Goal: Information Seeking & Learning: Understand process/instructions

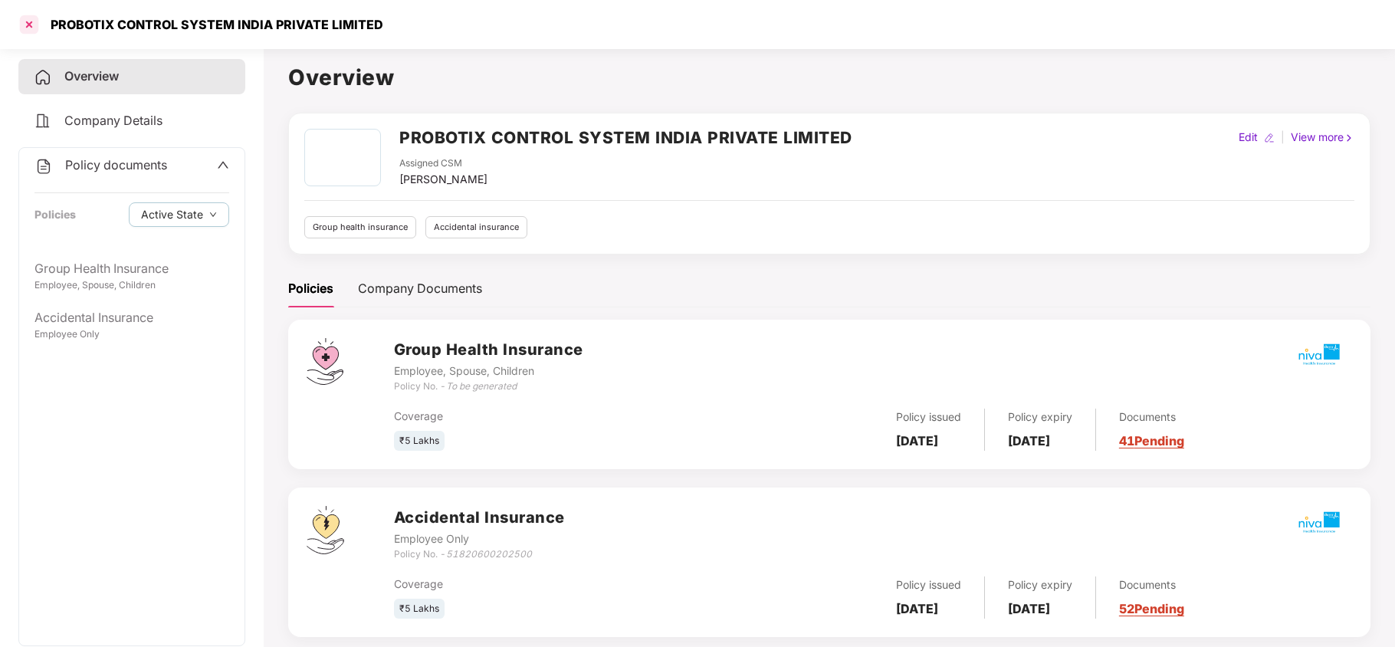
click at [28, 25] on div at bounding box center [29, 24] width 25 height 25
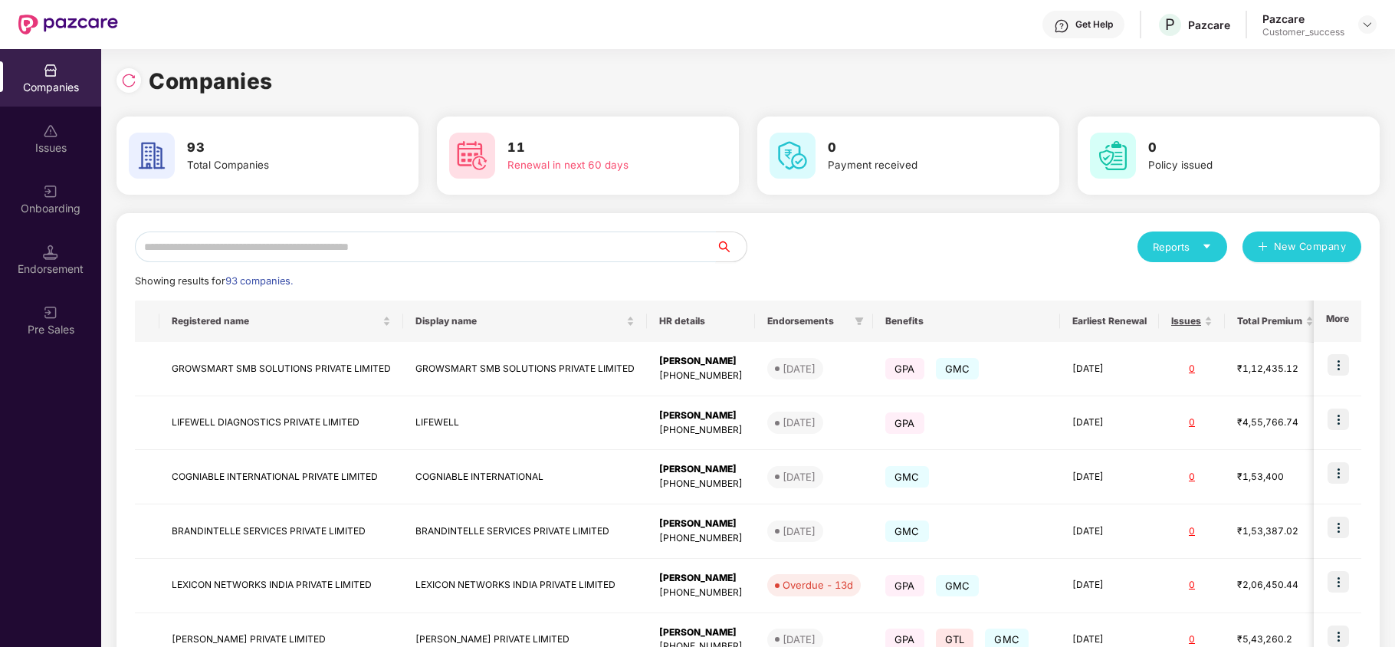
click at [271, 243] on input "text" at bounding box center [425, 246] width 581 height 31
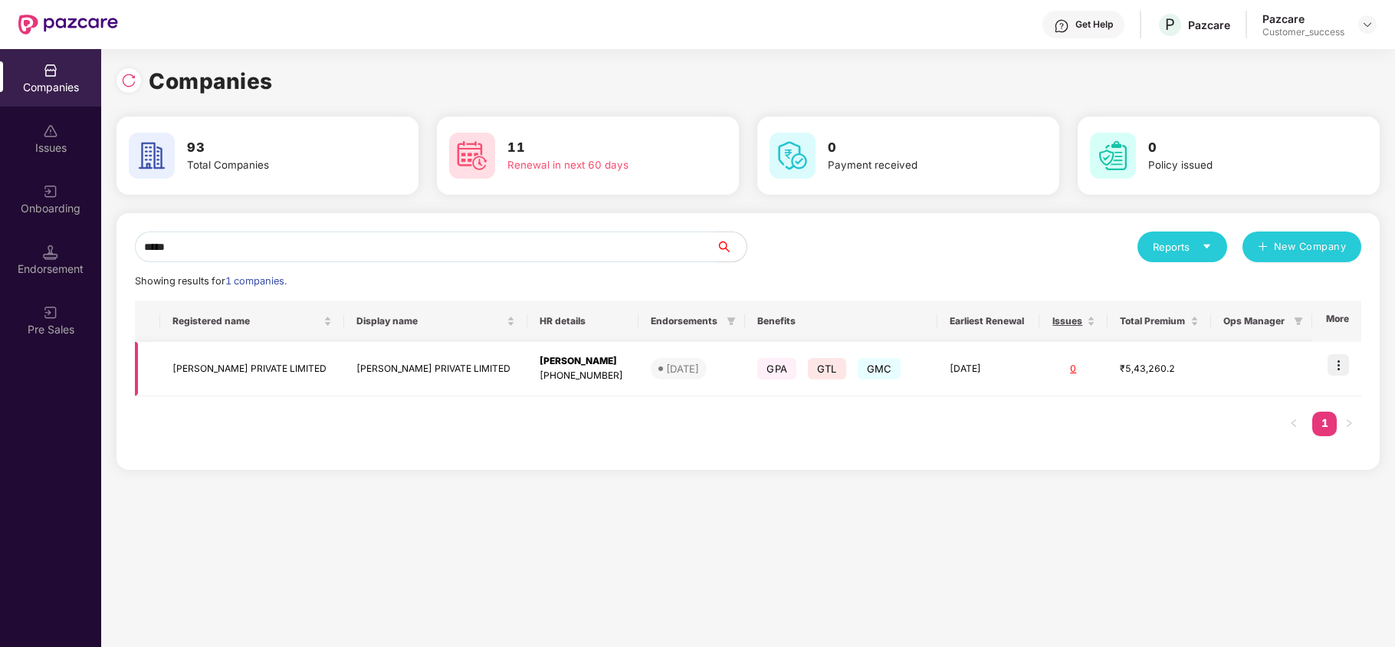
type input "*****"
copy td "[PERSON_NAME] PRIVATE LIMITED"
drag, startPoint x: 314, startPoint y: 369, endPoint x: 169, endPoint y: 368, distance: 144.9
click at [169, 368] on td "[PERSON_NAME] PRIVATE LIMITED" at bounding box center [252, 369] width 184 height 54
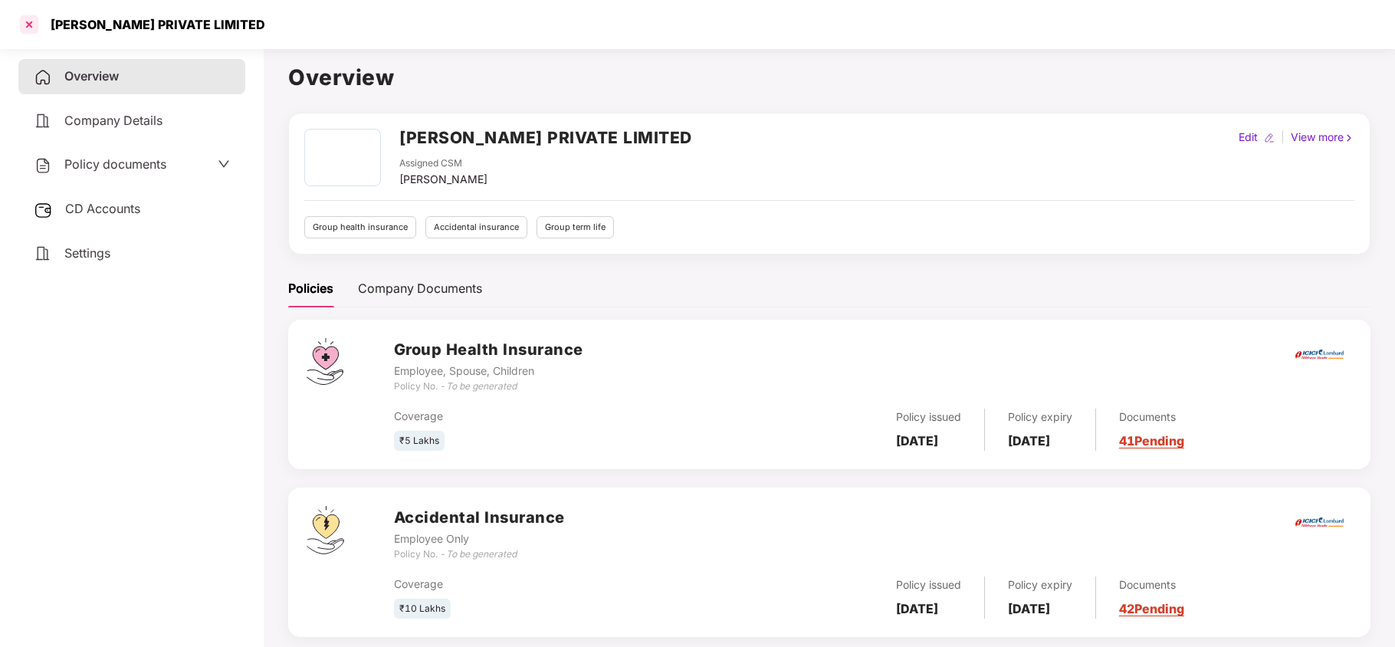
click at [31, 21] on div at bounding box center [29, 24] width 25 height 25
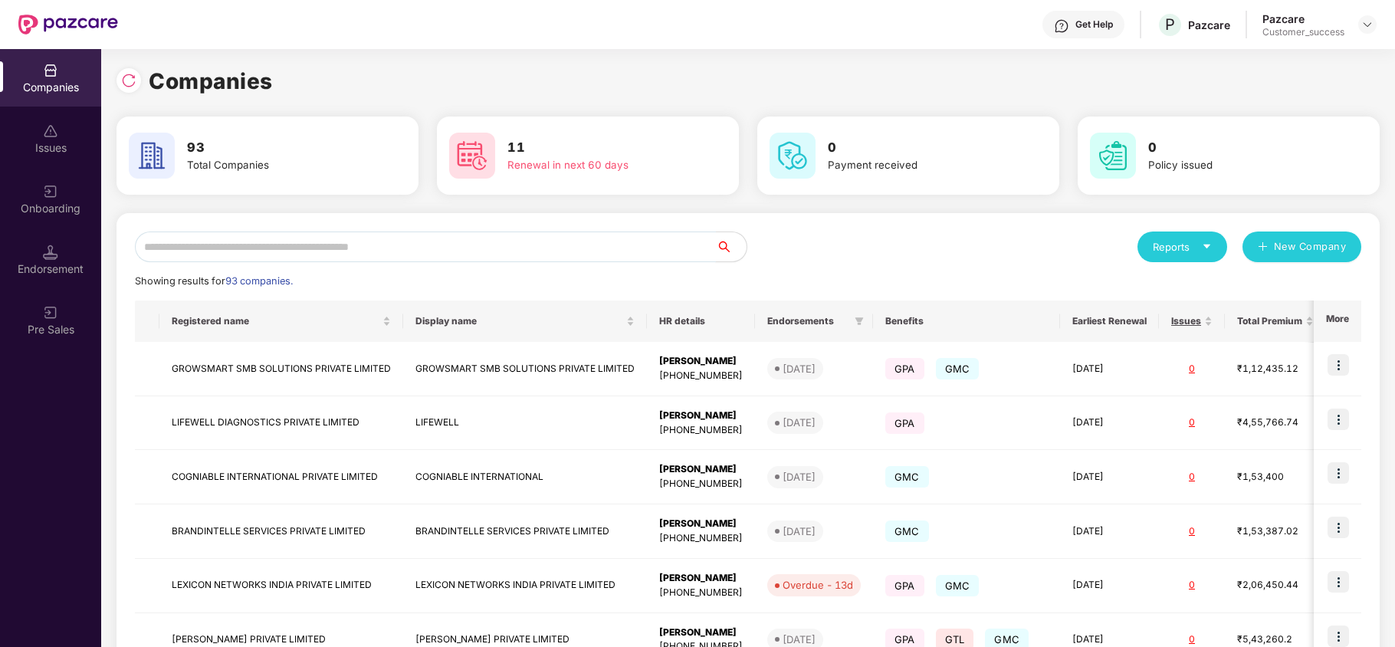
click at [258, 242] on input "text" at bounding box center [425, 246] width 581 height 31
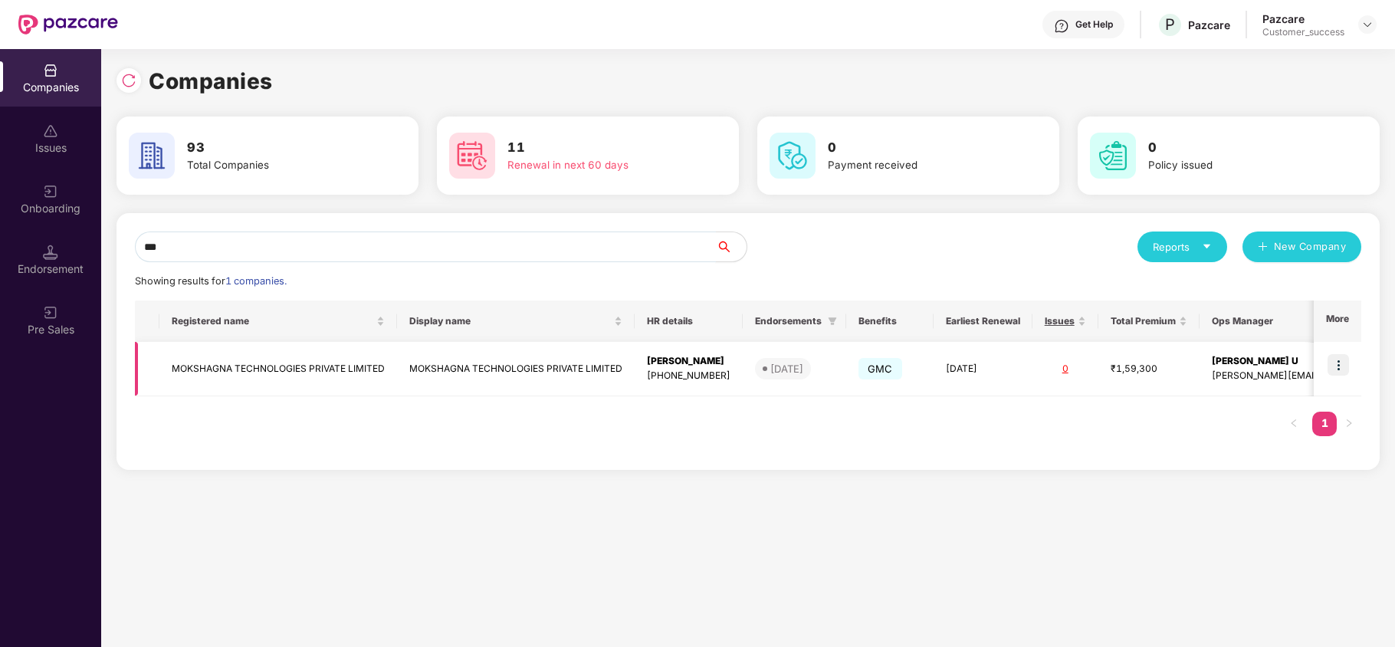
type input "***"
click at [1343, 363] on img at bounding box center [1338, 364] width 21 height 21
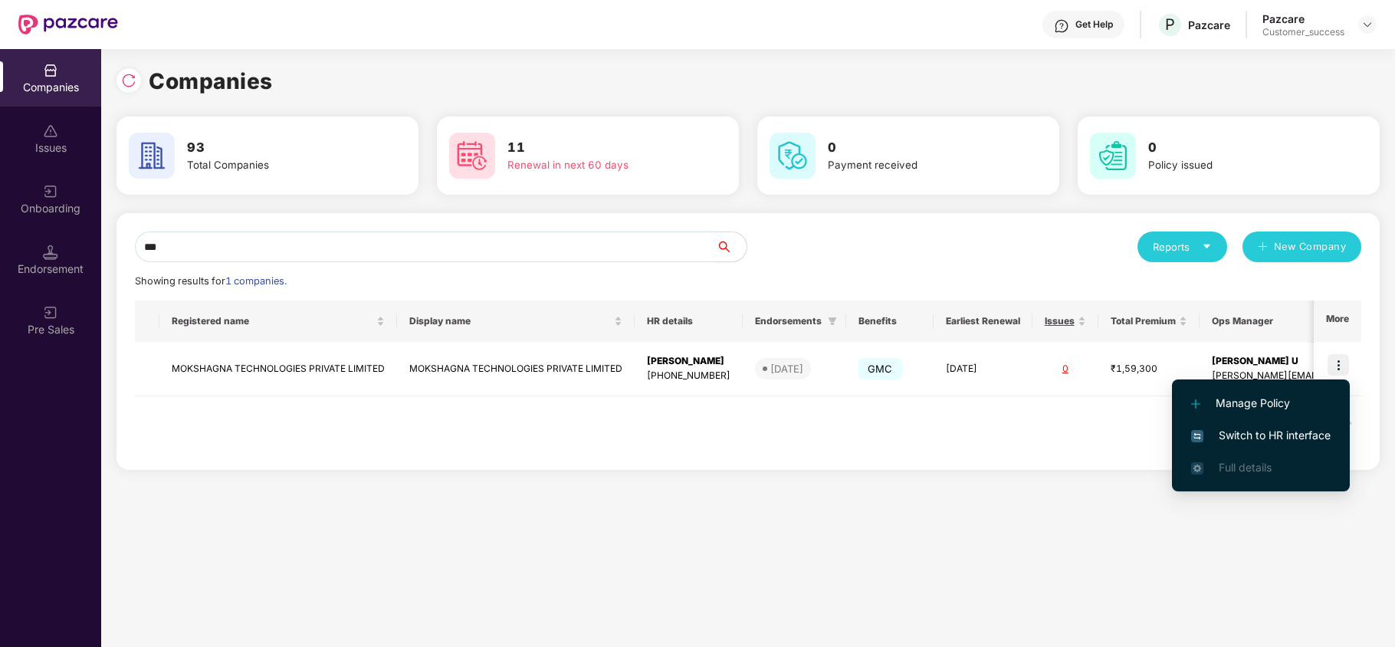
click at [1263, 430] on span "Switch to HR interface" at bounding box center [1260, 435] width 139 height 17
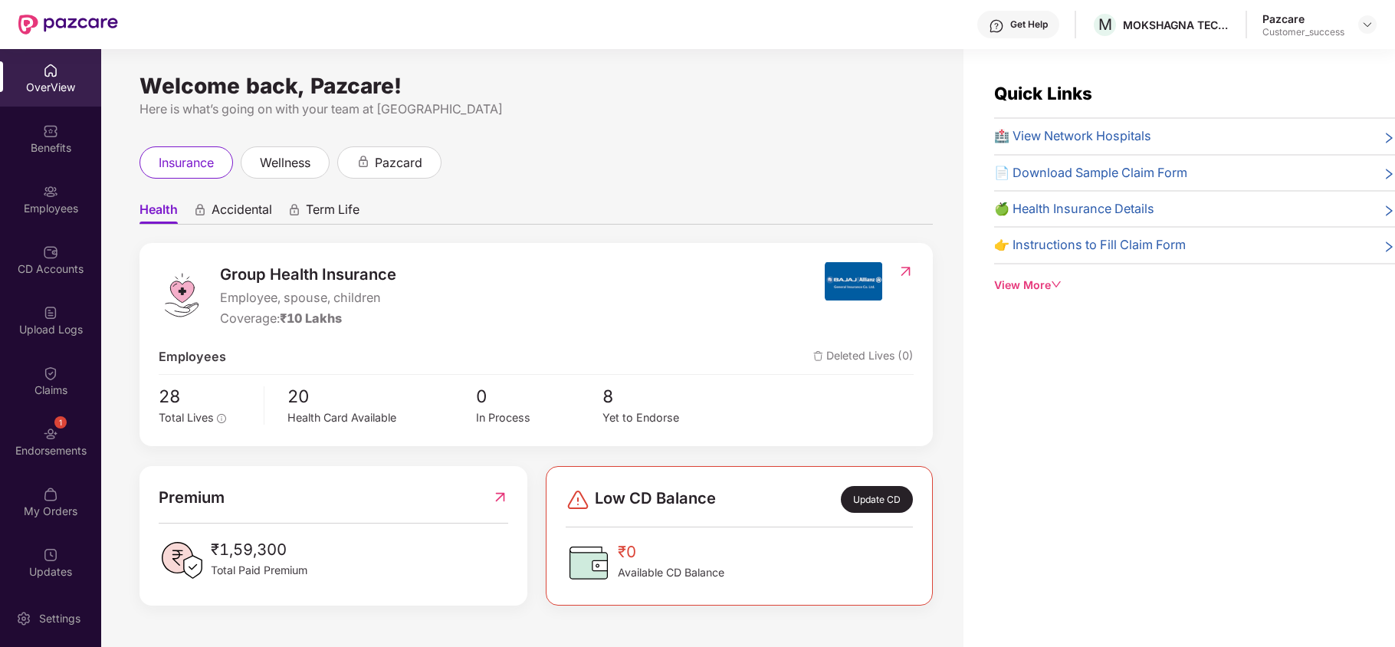
click at [51, 201] on div "Employees" at bounding box center [50, 208] width 101 height 15
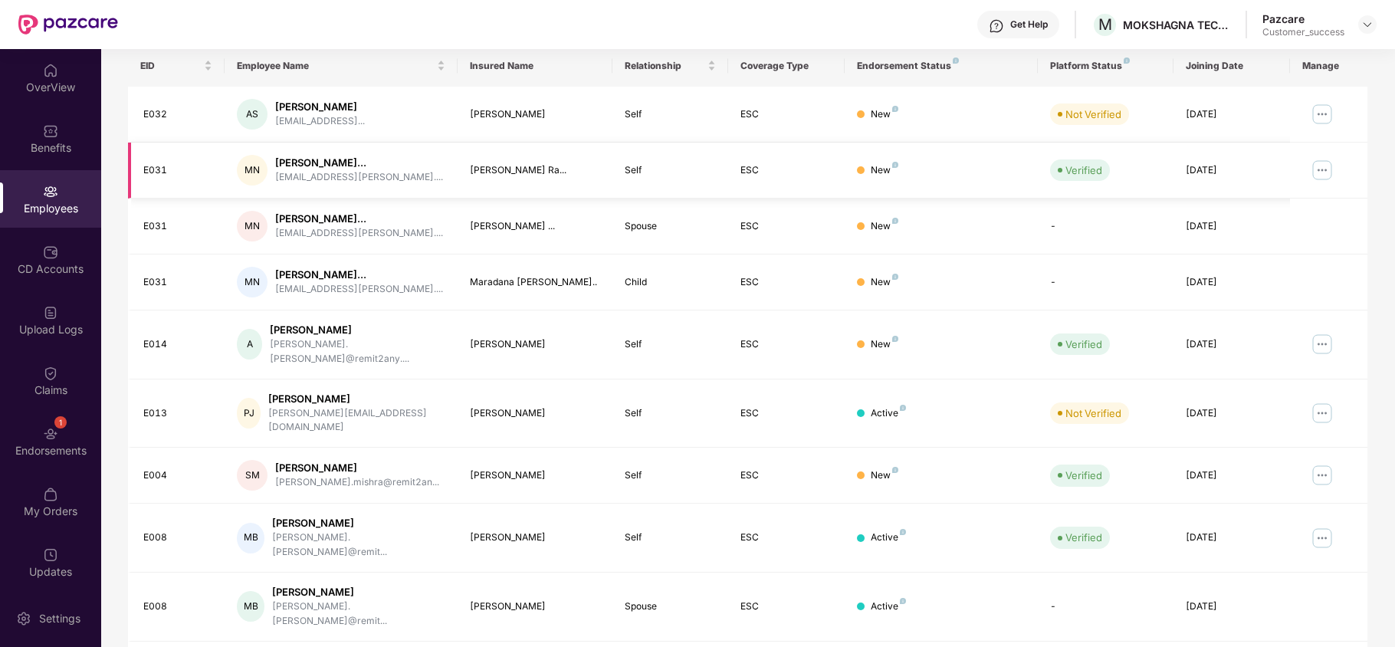
scroll to position [298, 0]
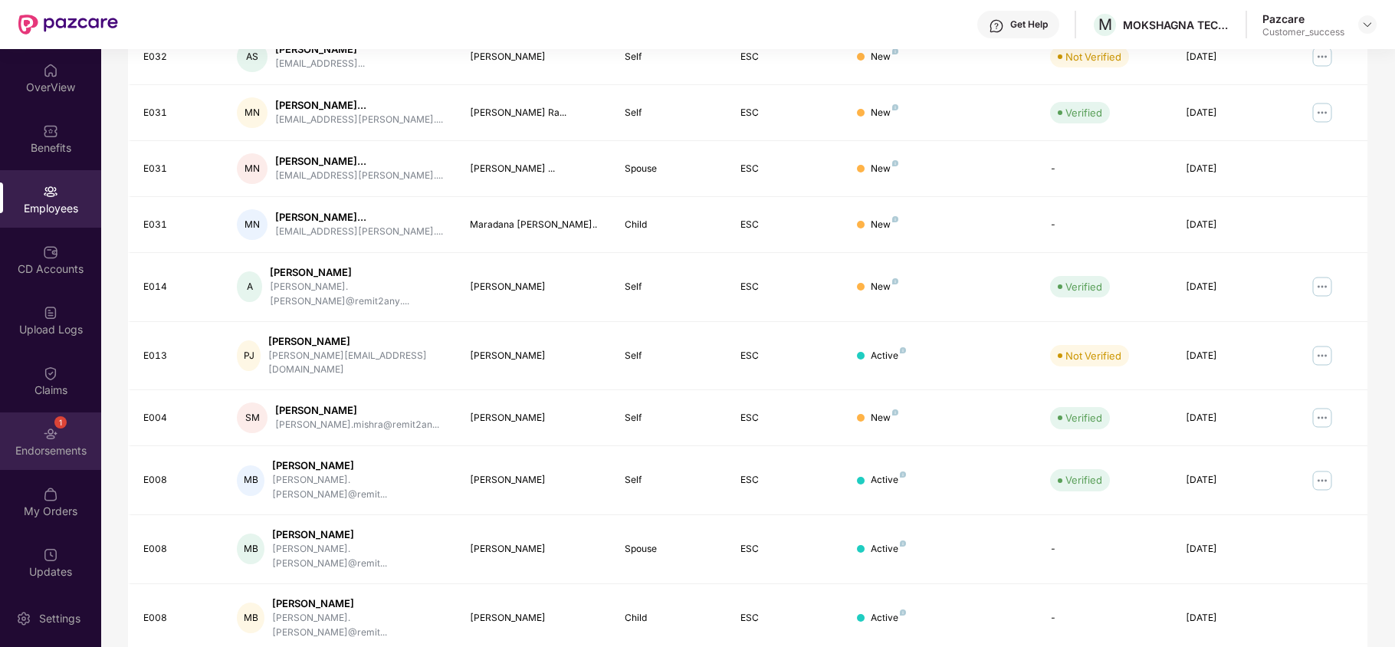
click at [44, 437] on img at bounding box center [50, 433] width 15 height 15
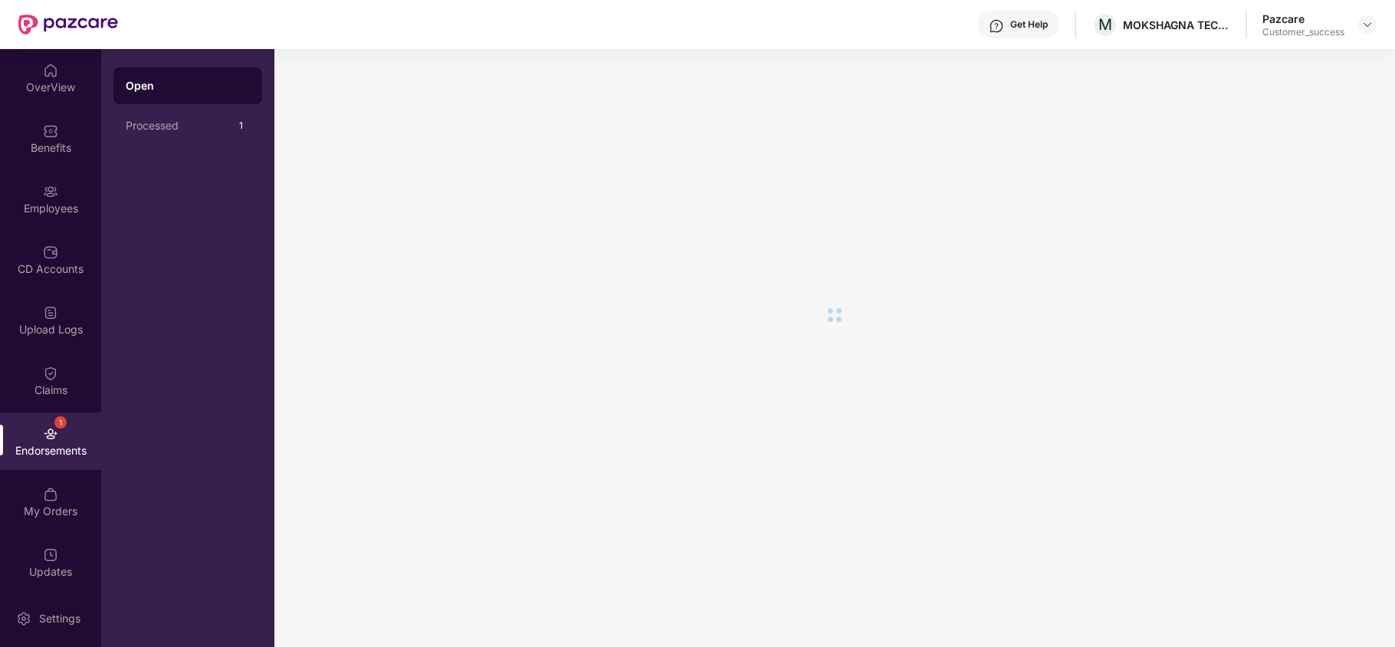
scroll to position [0, 0]
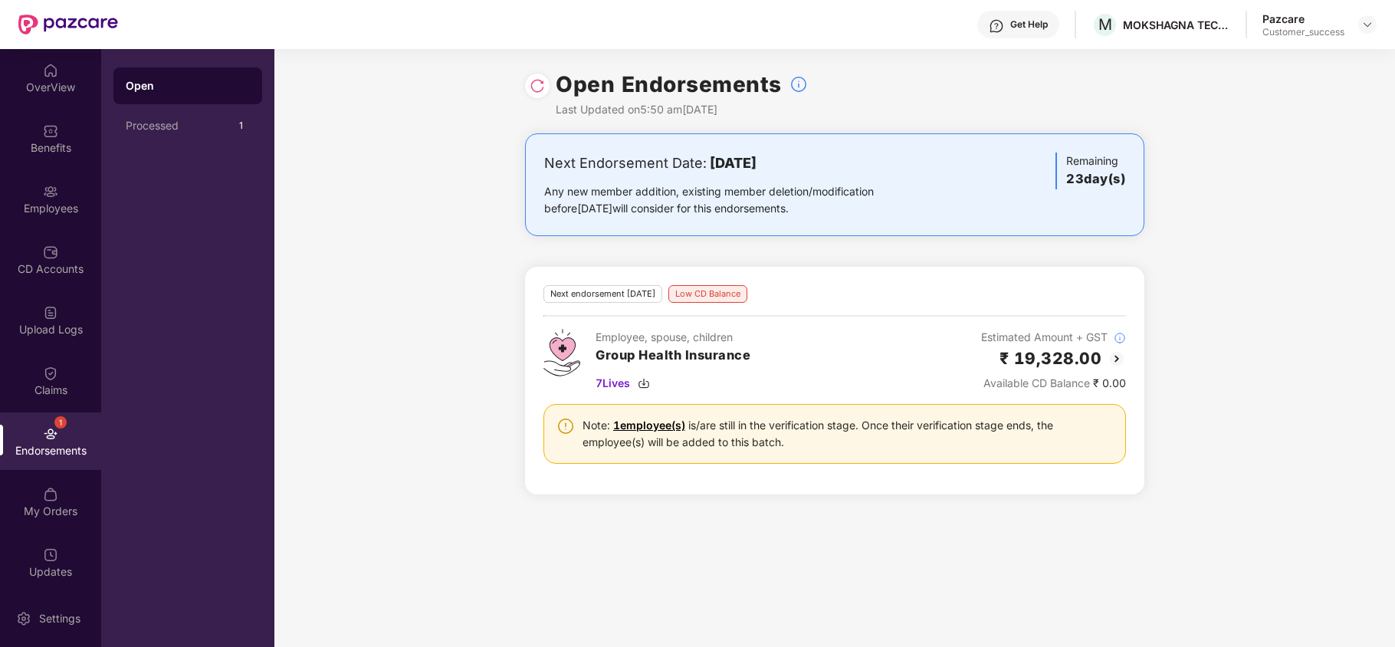
click at [543, 83] on img at bounding box center [537, 85] width 15 height 15
click at [1366, 20] on img at bounding box center [1367, 24] width 12 height 12
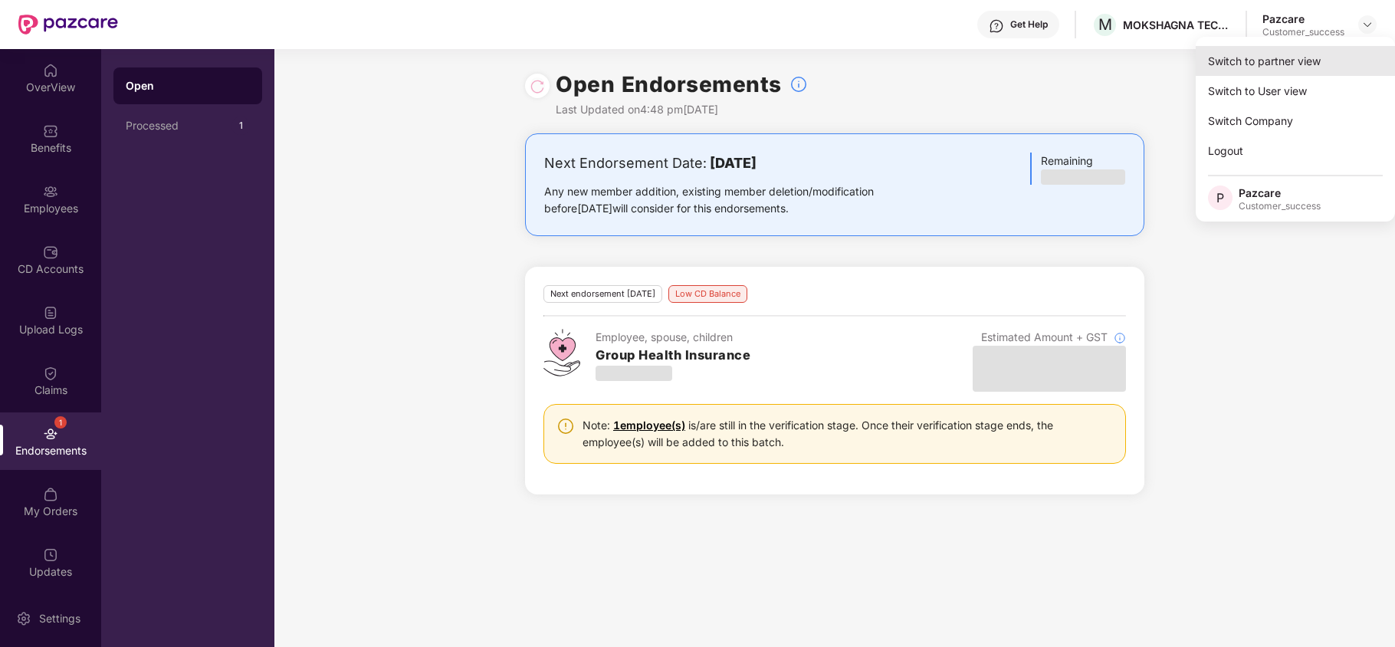
click at [1298, 61] on div "Switch to partner view" at bounding box center [1295, 61] width 199 height 30
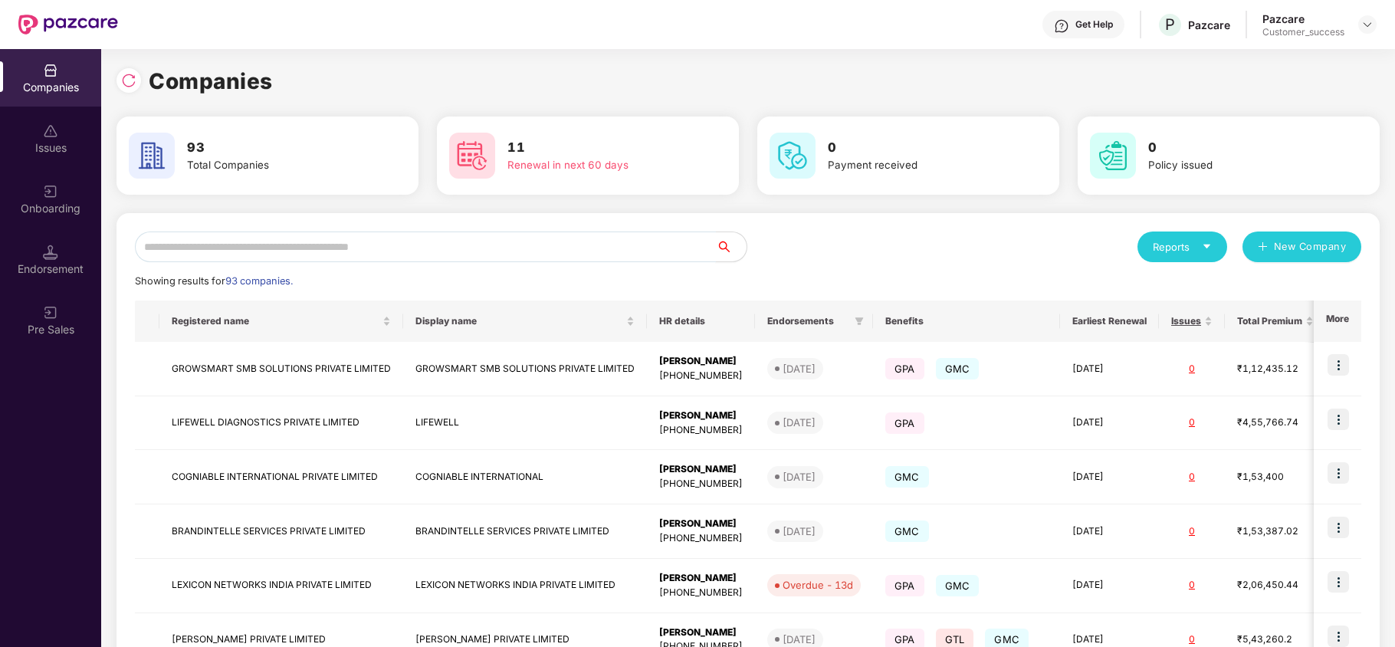
click at [580, 231] on input "text" at bounding box center [425, 246] width 581 height 31
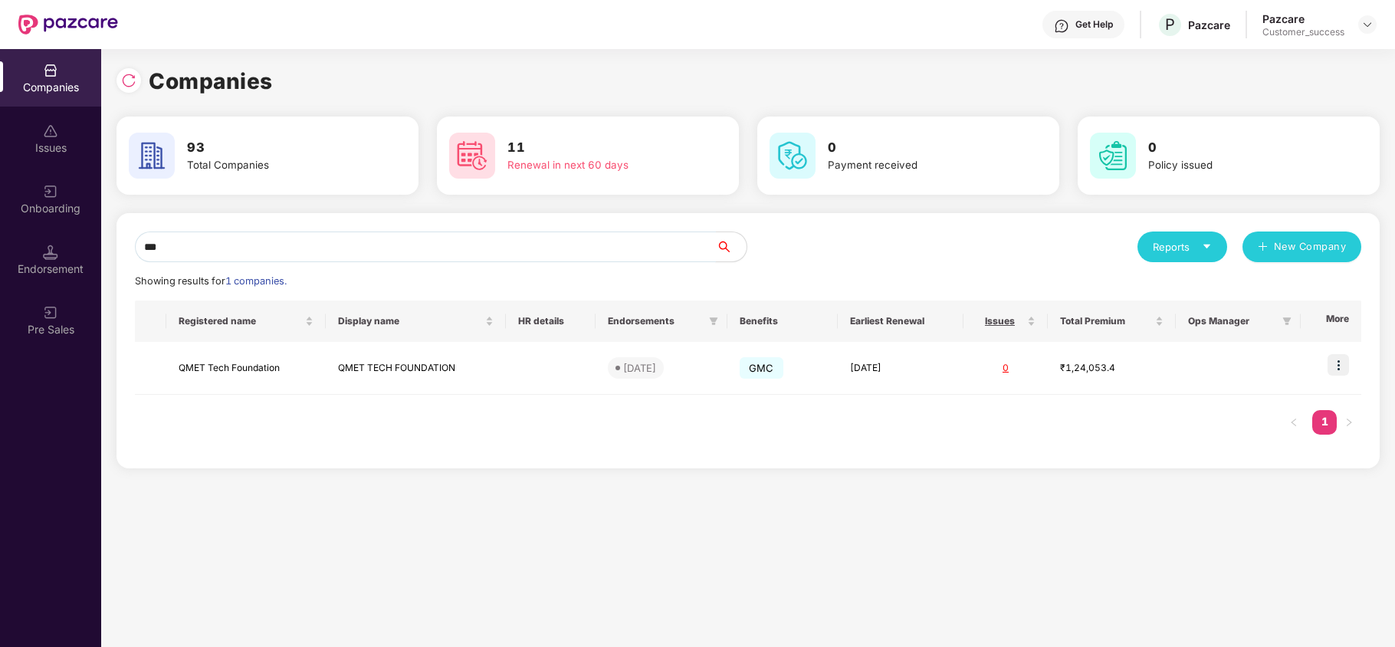
click at [325, 243] on input "***" at bounding box center [425, 246] width 581 height 31
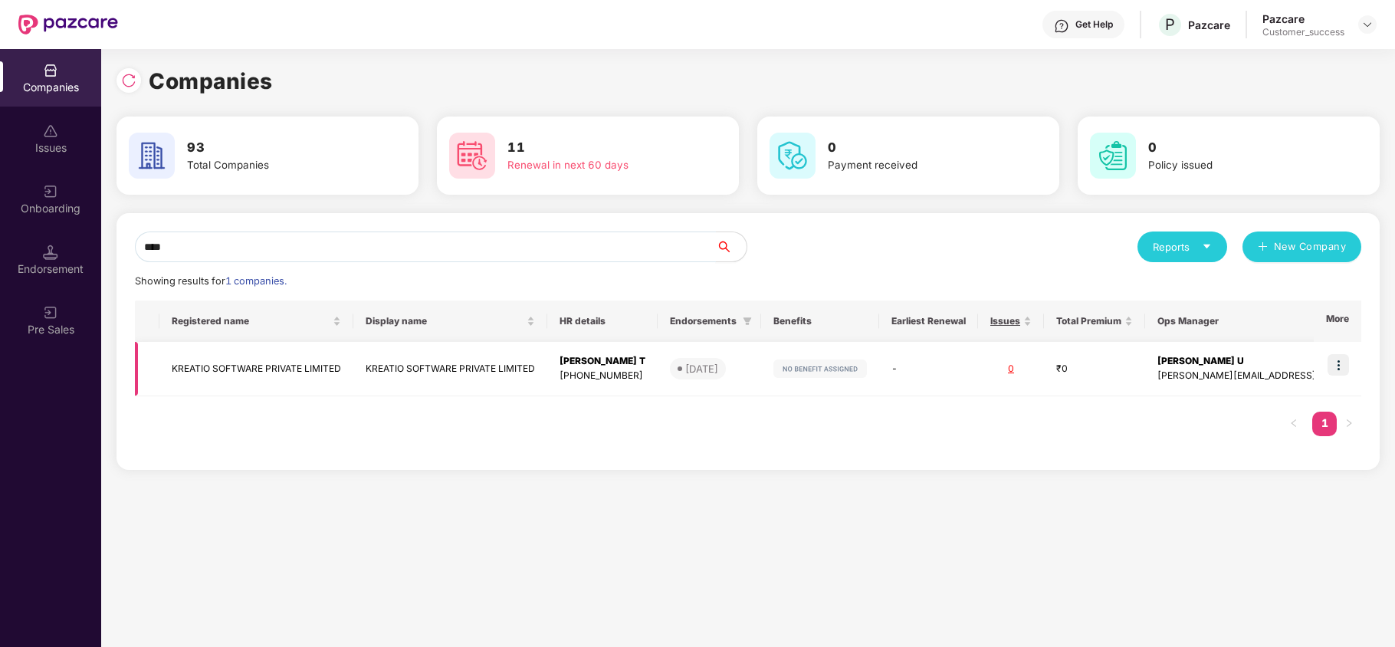
type input "****"
click at [1338, 363] on img at bounding box center [1338, 364] width 21 height 21
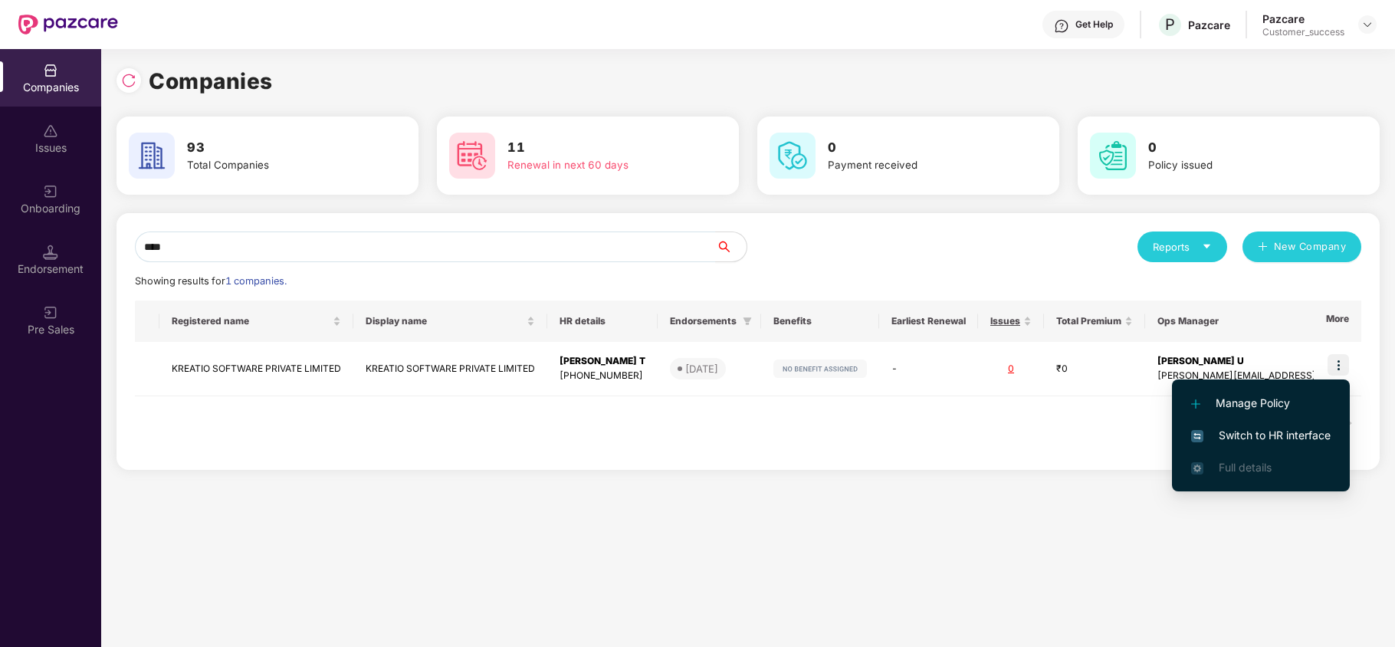
click at [1288, 425] on li "Switch to HR interface" at bounding box center [1261, 435] width 178 height 32
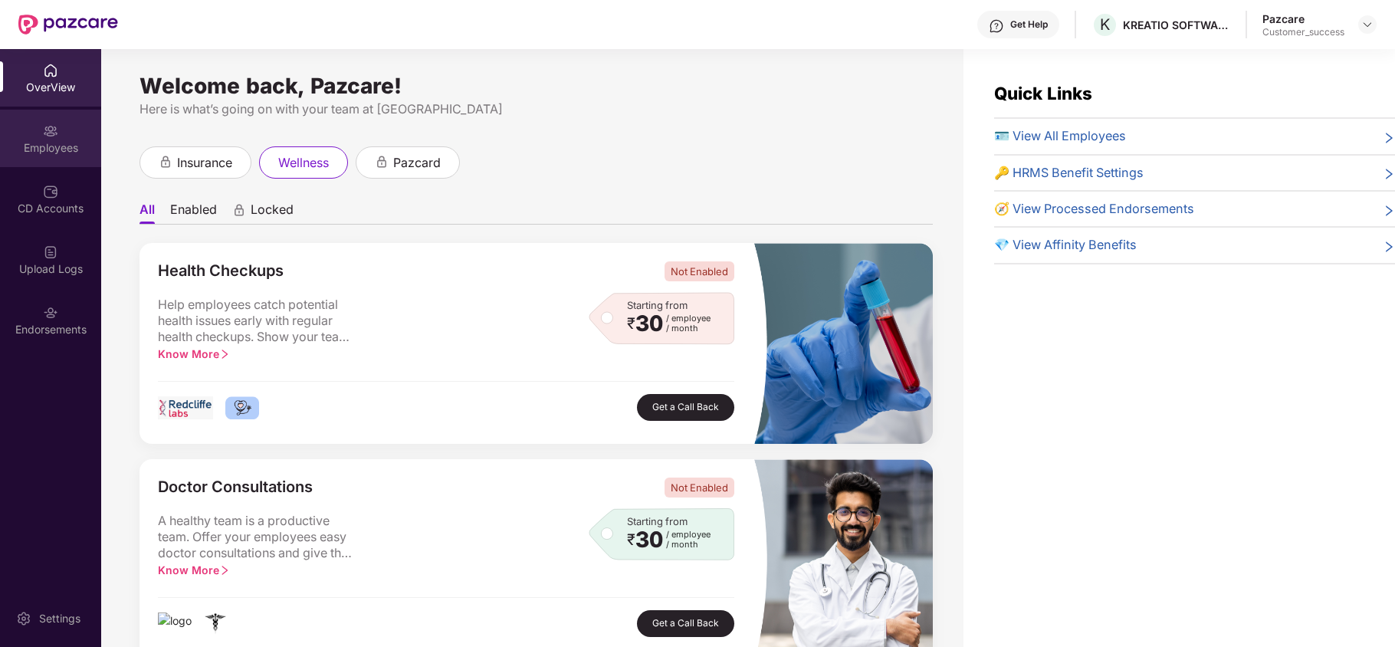
click at [49, 140] on div "Employees" at bounding box center [50, 147] width 101 height 15
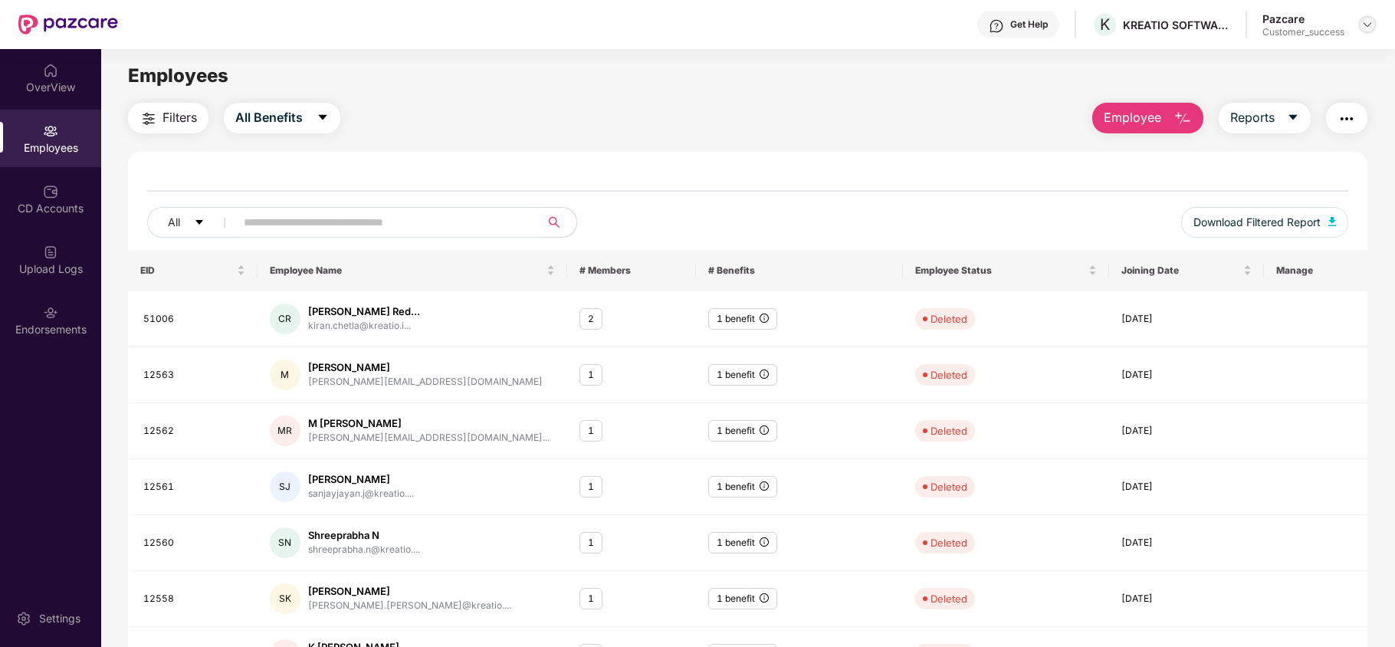
click at [1371, 22] on img at bounding box center [1367, 24] width 12 height 12
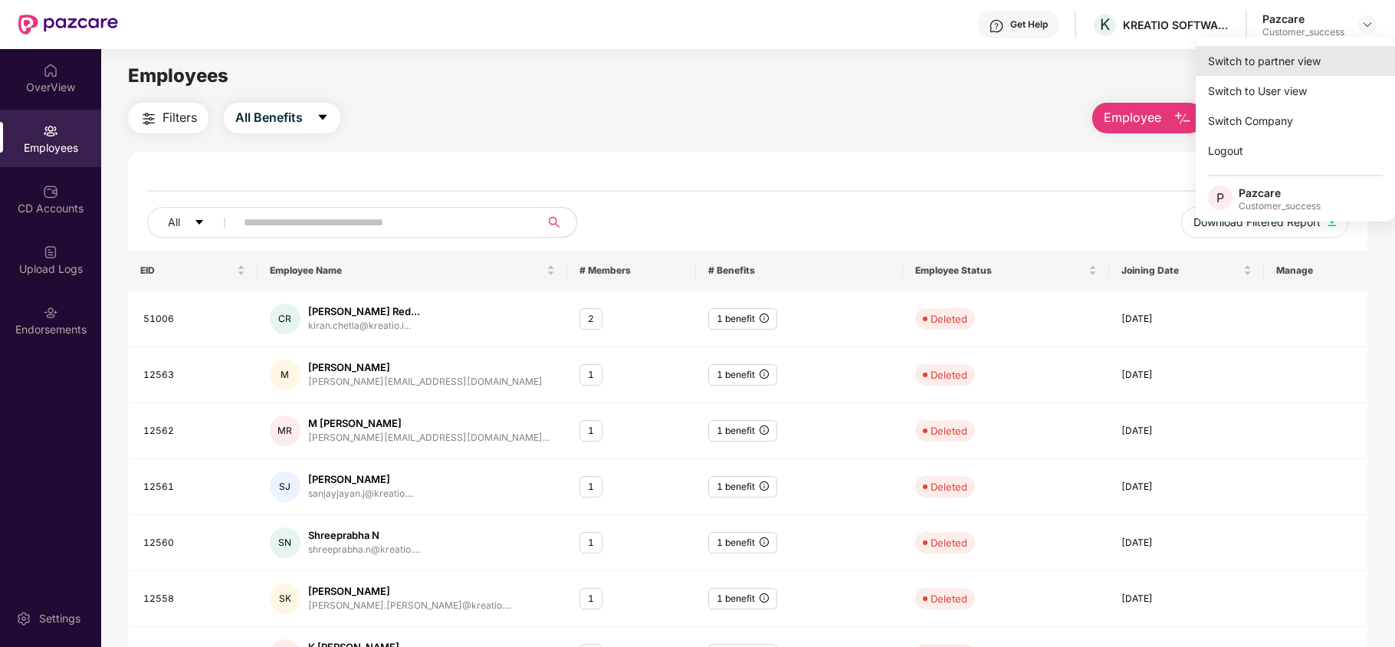
click at [1319, 62] on div "Switch to partner view" at bounding box center [1295, 61] width 199 height 30
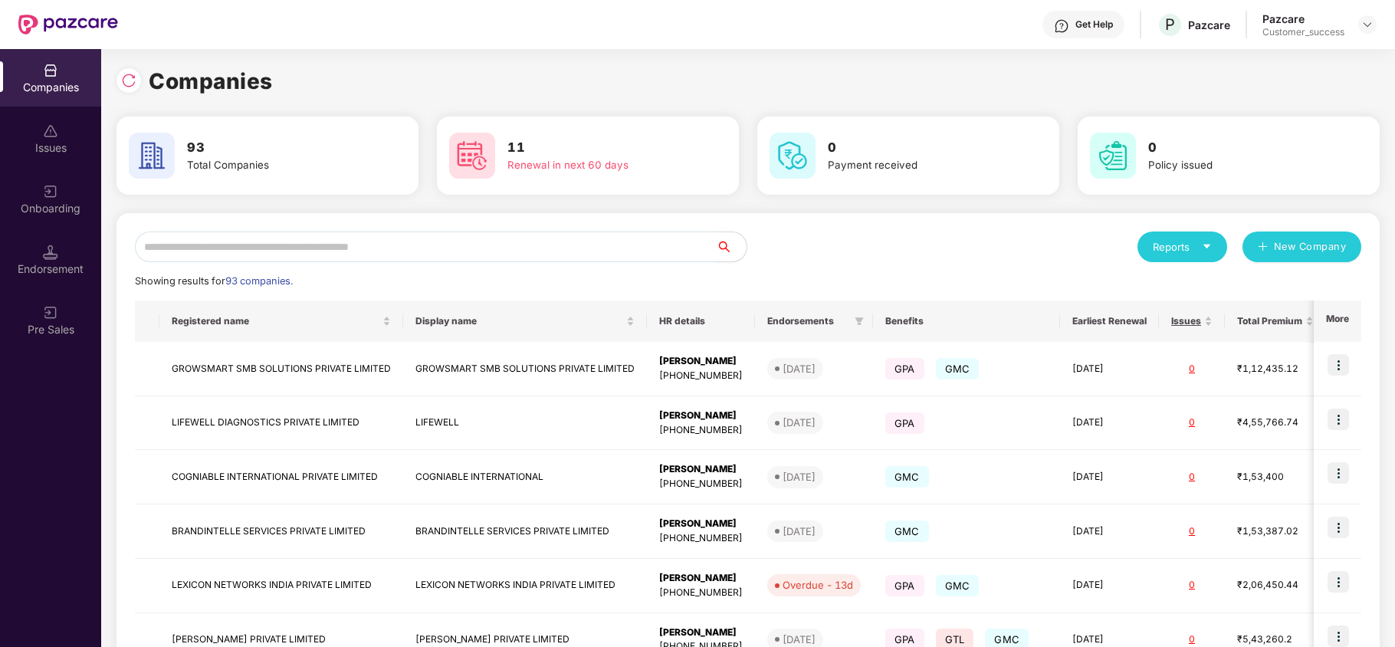
click at [461, 245] on input "text" at bounding box center [425, 246] width 581 height 31
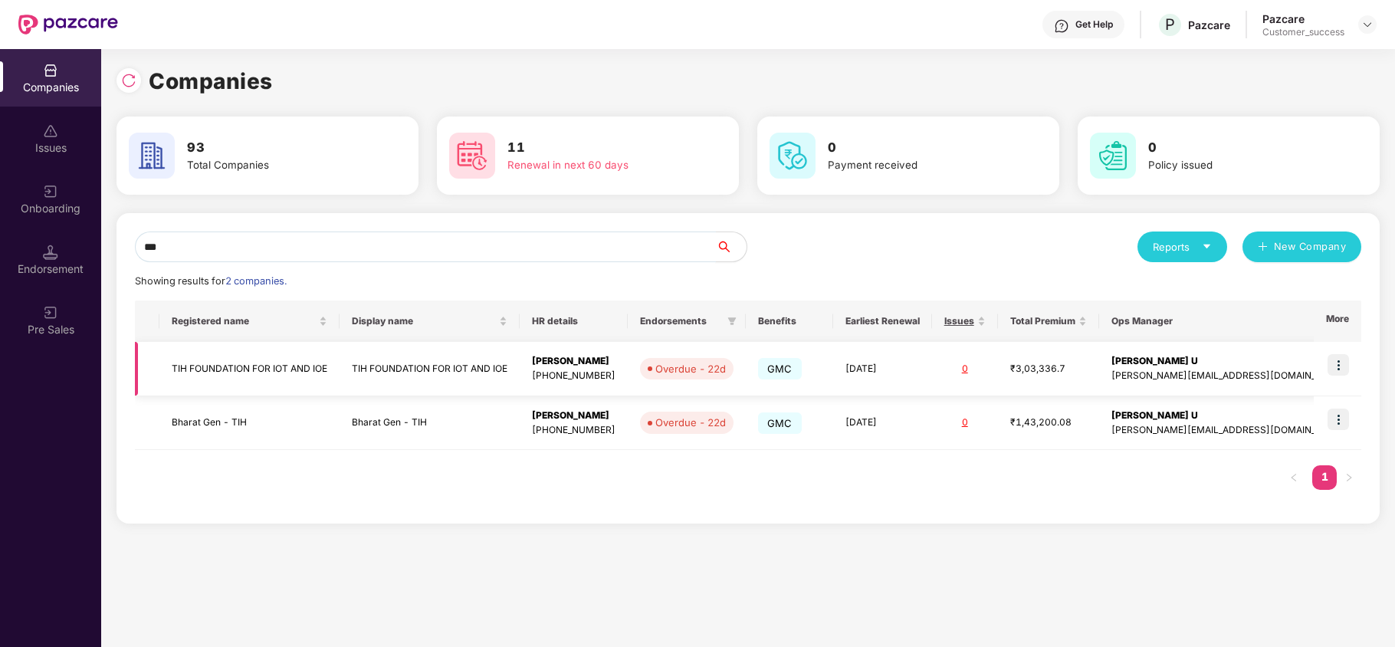
type input "***"
click at [1337, 362] on img at bounding box center [1338, 364] width 21 height 21
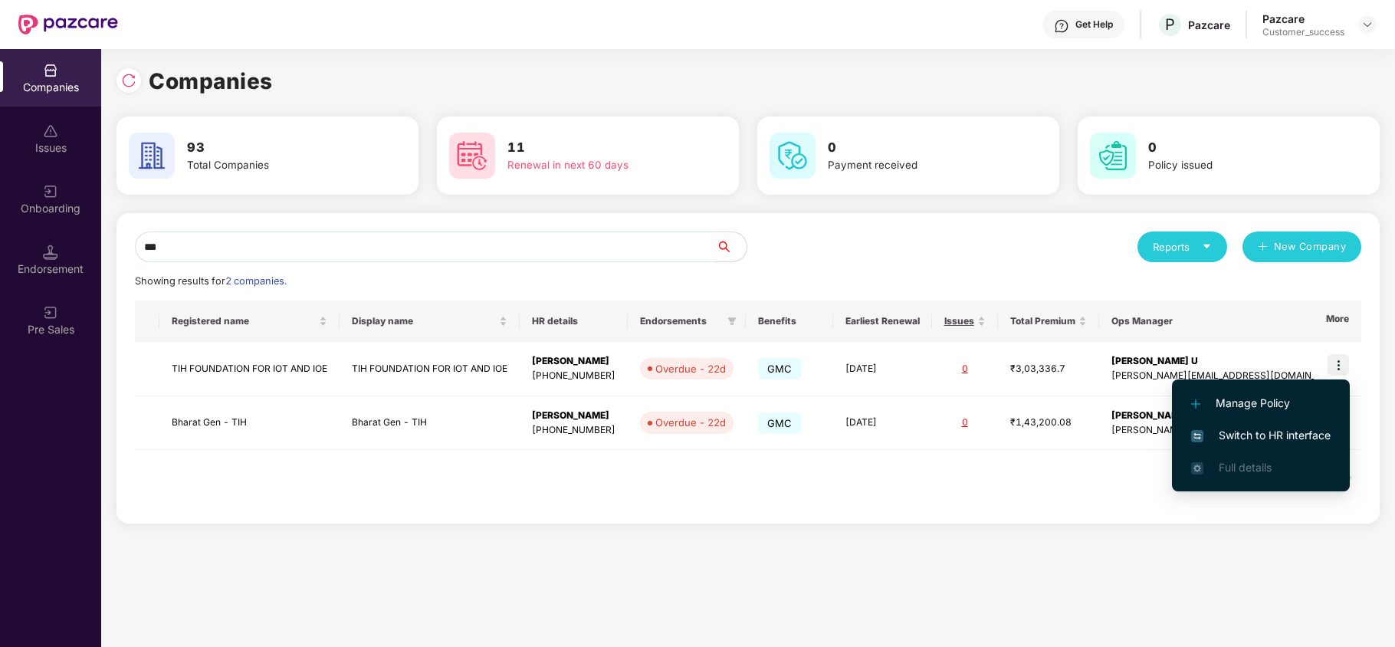
click at [1259, 421] on li "Switch to HR interface" at bounding box center [1261, 435] width 178 height 32
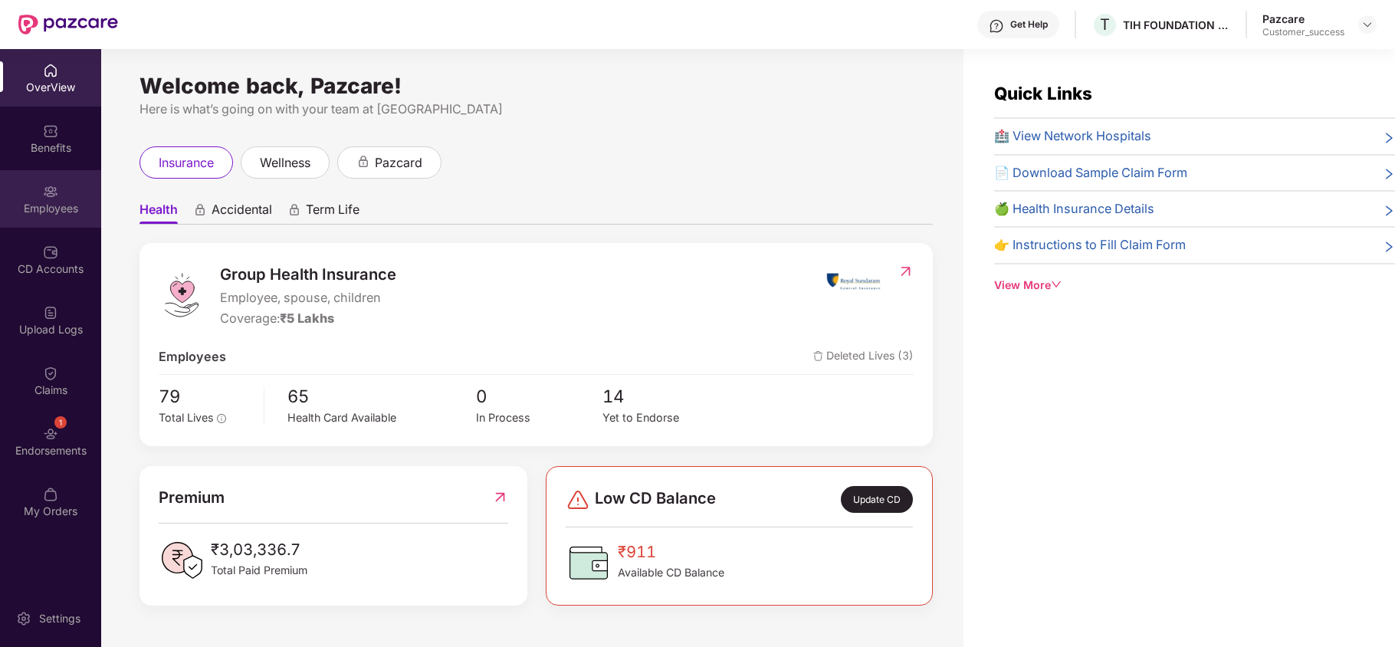
click at [35, 216] on div "Employees" at bounding box center [50, 198] width 101 height 57
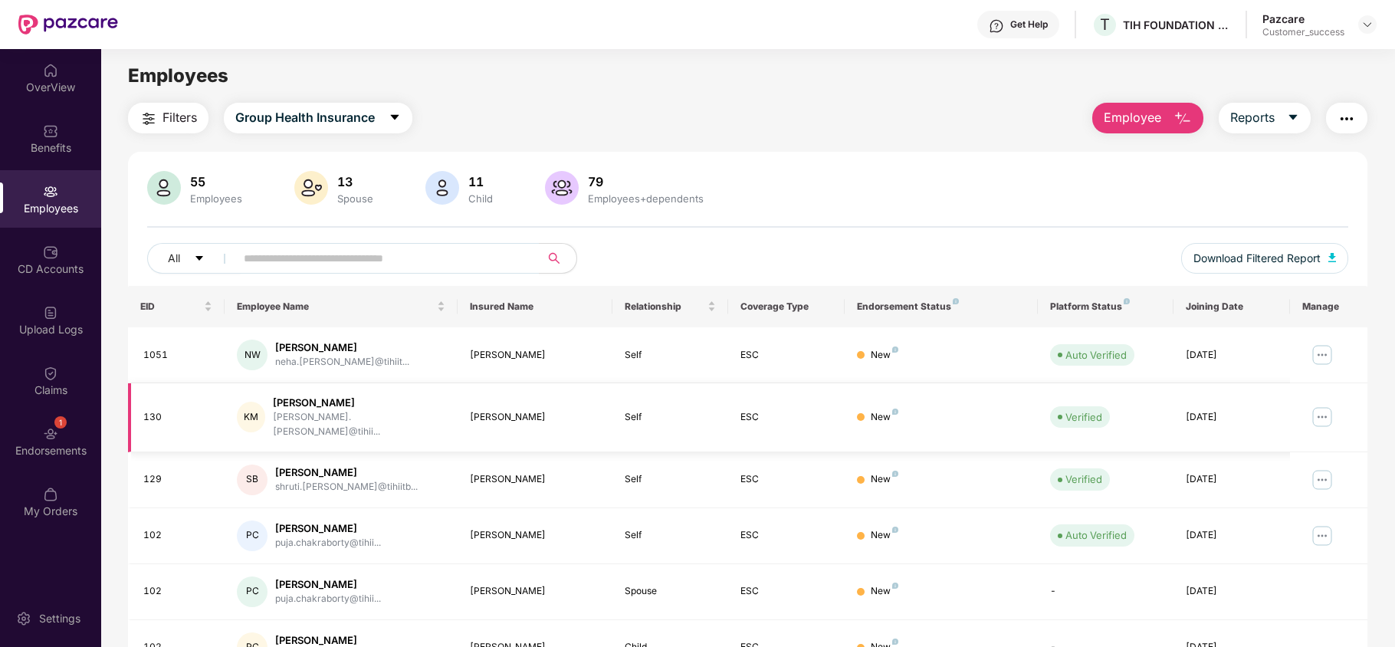
scroll to position [298, 0]
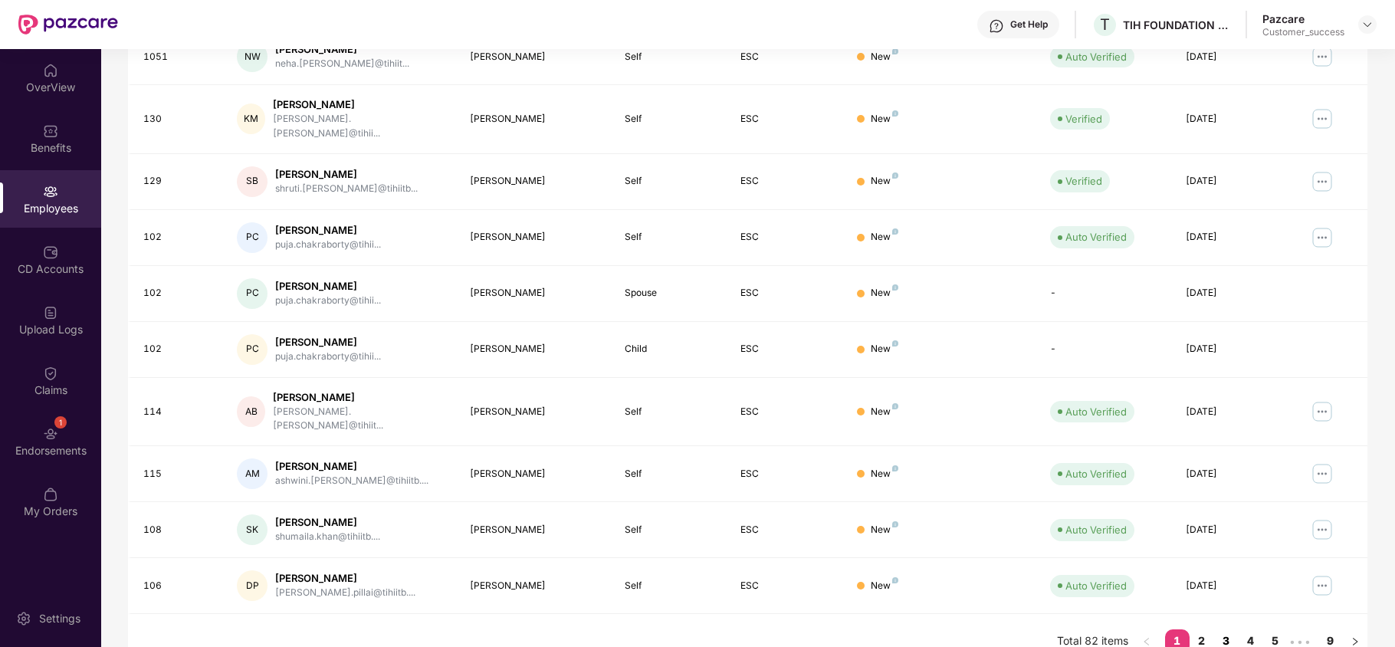
click at [1229, 629] on link "3" at bounding box center [1226, 640] width 25 height 23
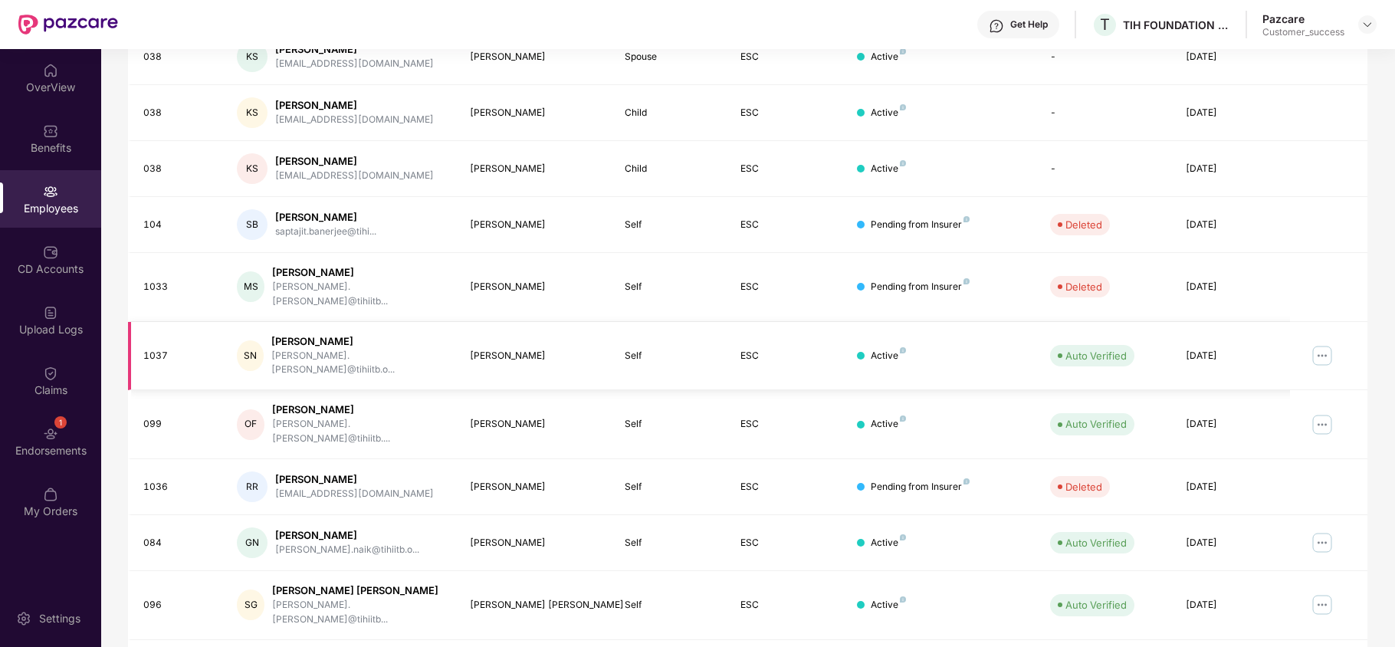
click at [1320, 343] on img at bounding box center [1322, 355] width 25 height 25
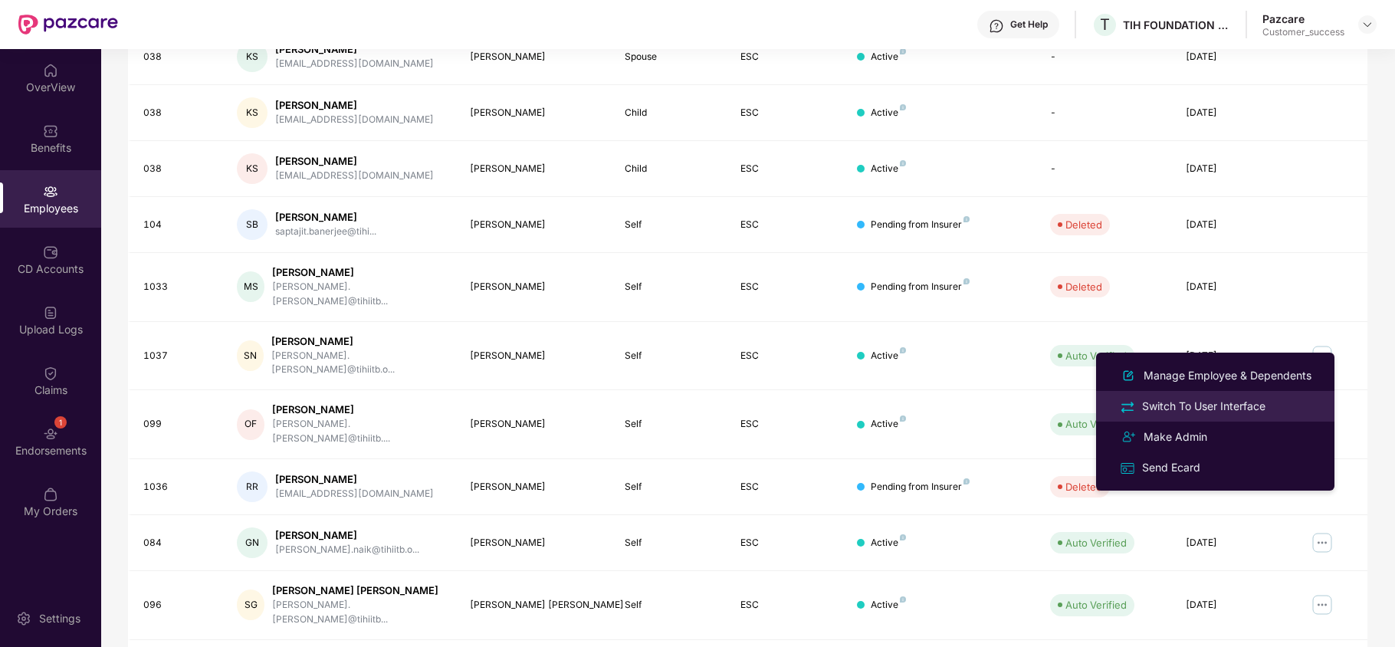
click at [1217, 399] on div "Switch To User Interface" at bounding box center [1204, 406] width 130 height 17
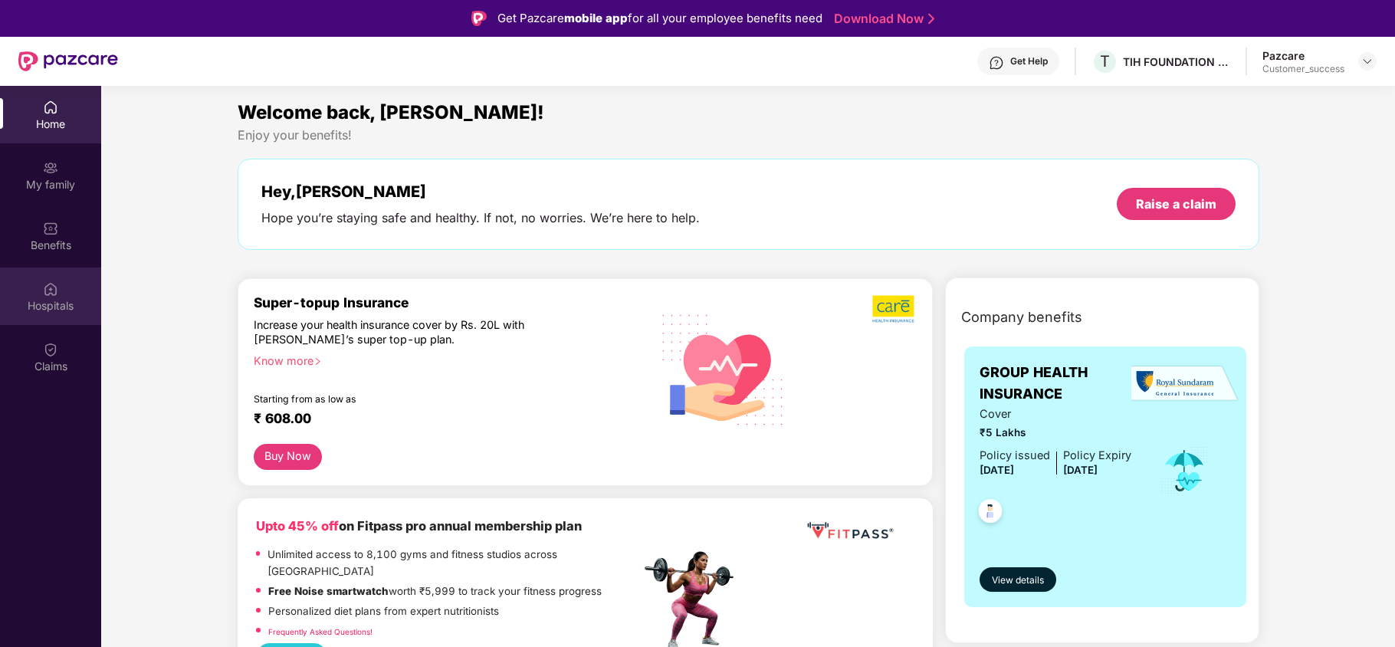
click at [62, 298] on div "Hospitals" at bounding box center [50, 305] width 101 height 15
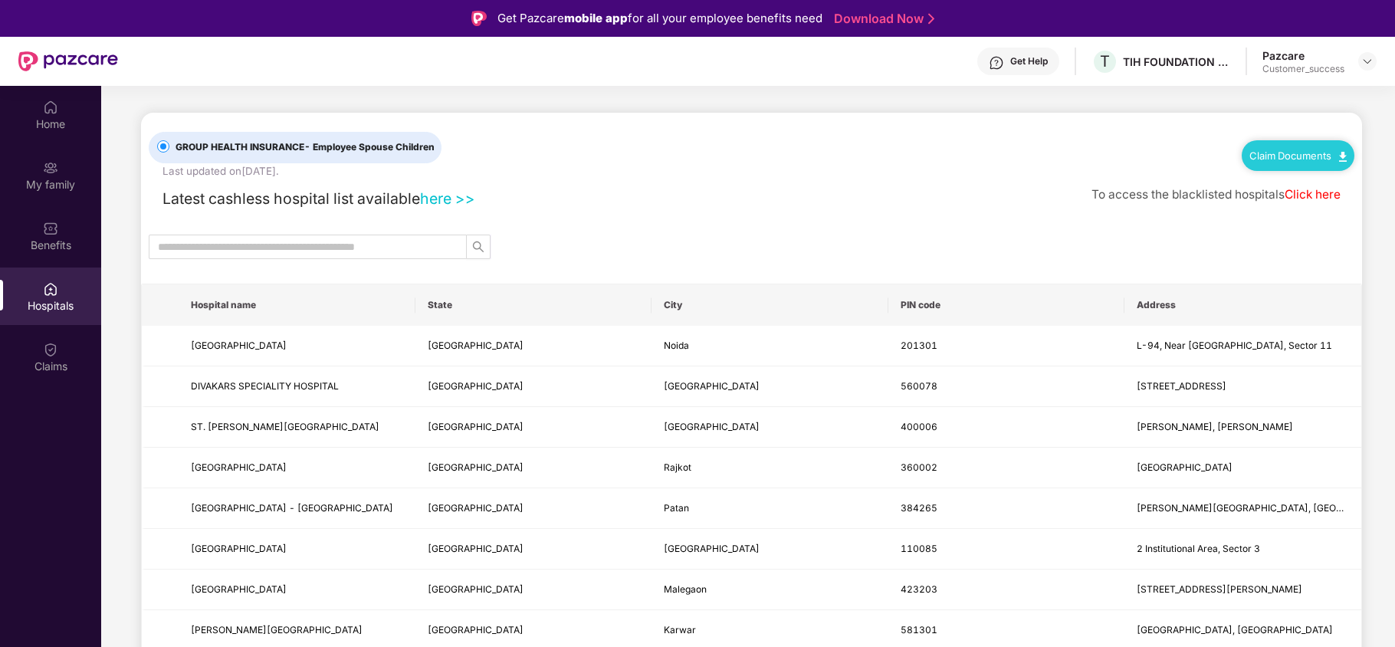
click at [1280, 150] on link "Claim Documents" at bounding box center [1297, 155] width 97 height 12
click at [1340, 179] on link "Claim Form" at bounding box center [1303, 182] width 100 height 33
click at [1331, 152] on link "Claim Documents" at bounding box center [1297, 155] width 97 height 12
click at [1337, 212] on link "Claim Process" at bounding box center [1303, 212] width 100 height 33
